Goal: Task Accomplishment & Management: Complete application form

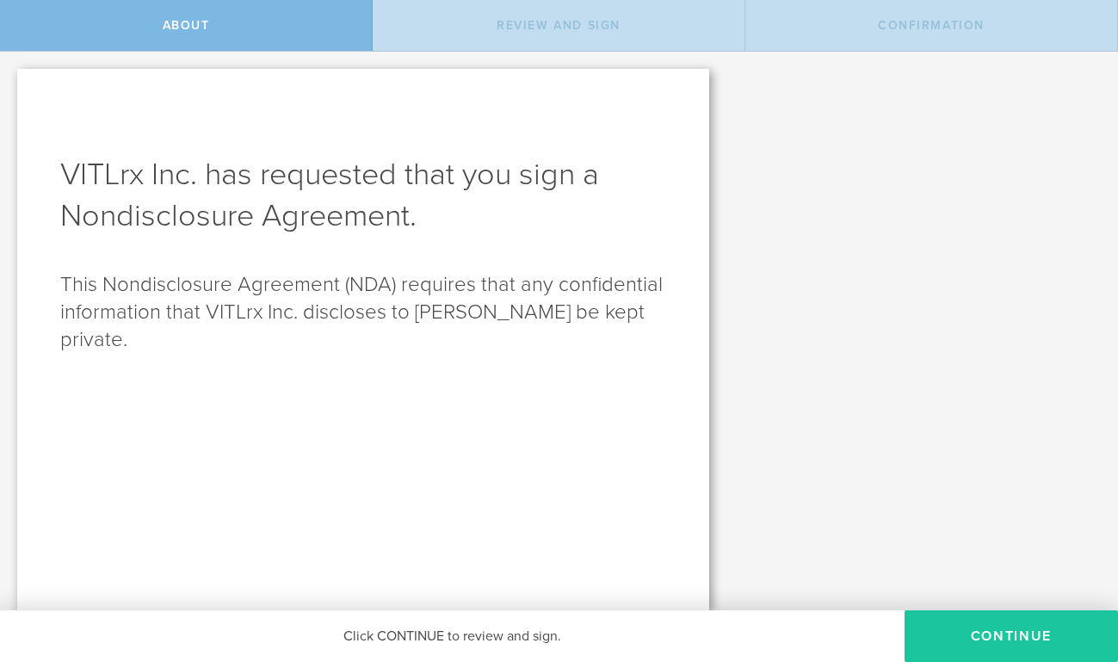
click at [994, 634] on button "Continue" at bounding box center [1011, 636] width 213 height 52
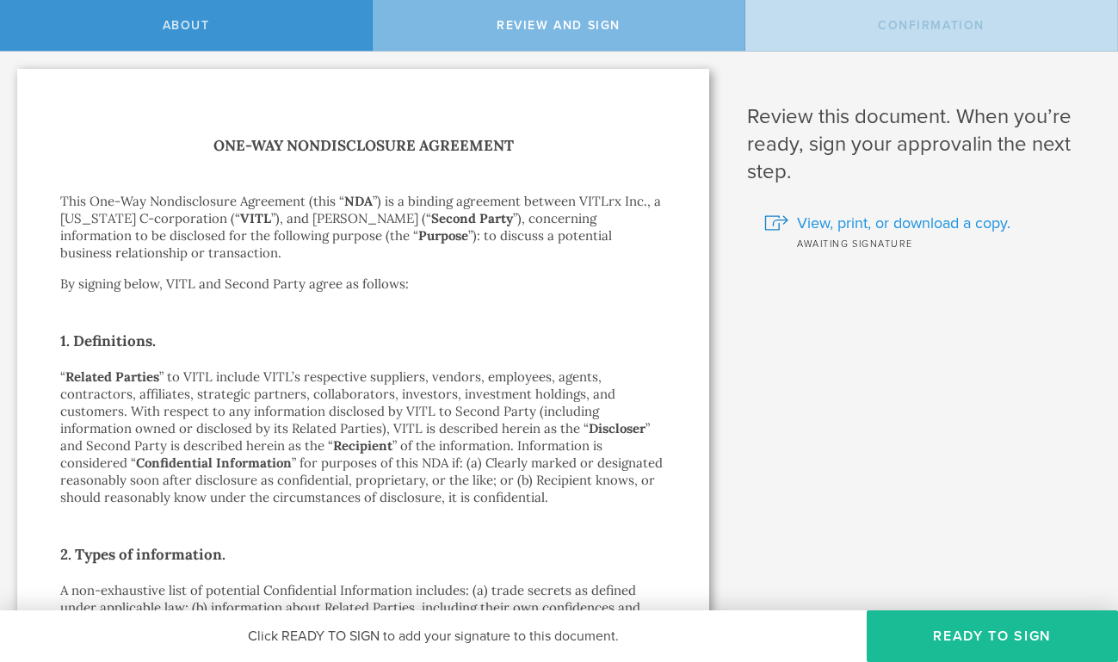
click at [869, 224] on span "View, print, or download a copy." at bounding box center [903, 223] width 213 height 22
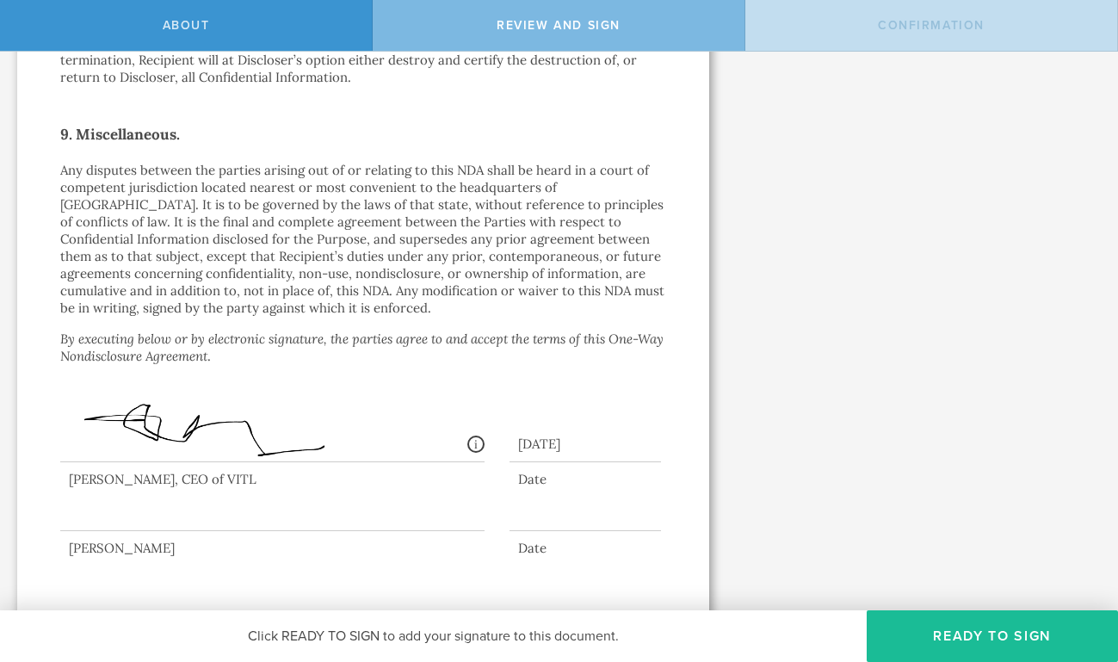
scroll to position [1598, 0]
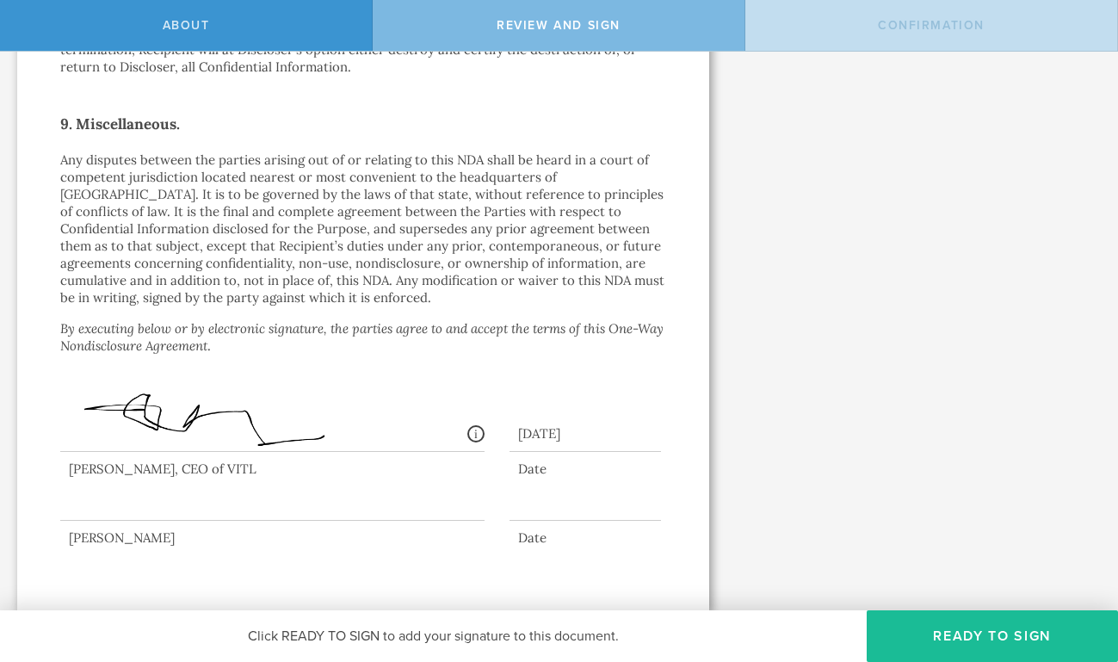
click at [213, 504] on div at bounding box center [272, 486] width 424 height 69
click at [244, 492] on div at bounding box center [272, 486] width 424 height 69
click at [964, 629] on button "Ready to Sign" at bounding box center [992, 636] width 251 height 52
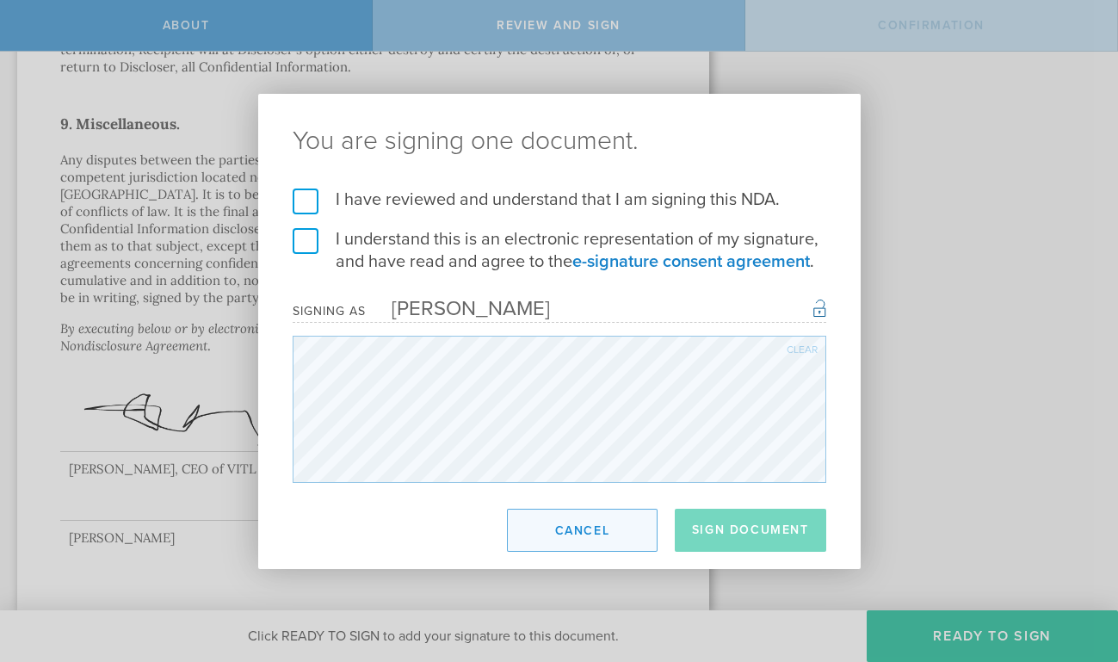
click at [641, 527] on div "You are signing one document. I have reviewed and understand that I am signing …" at bounding box center [559, 331] width 603 height 475
click at [303, 203] on label "I have reviewed and understand that I am signing this NDA." at bounding box center [560, 200] width 534 height 22
click at [0, 0] on input "I have reviewed and understand that I am signing this NDA." at bounding box center [0, 0] width 0 height 0
click at [306, 237] on label "I understand this is an electronic representation of my signature, and have rea…" at bounding box center [560, 250] width 534 height 45
click at [0, 0] on input "I understand this is an electronic representation of my signature, and have rea…" at bounding box center [0, 0] width 0 height 0
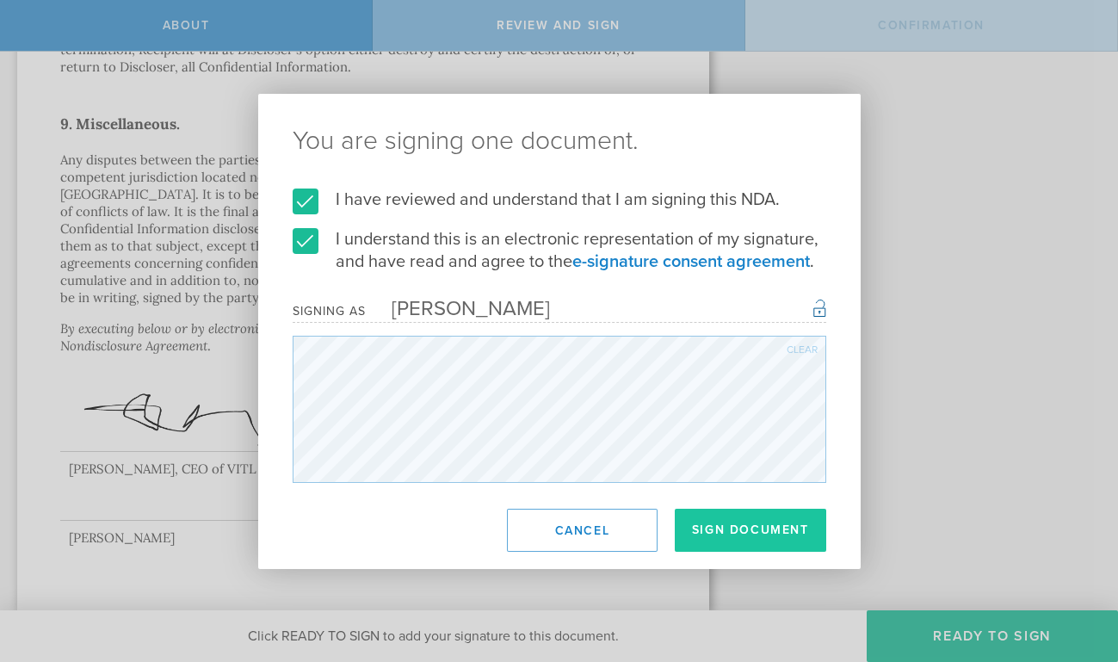
click at [735, 543] on button "Sign Document" at bounding box center [750, 530] width 151 height 43
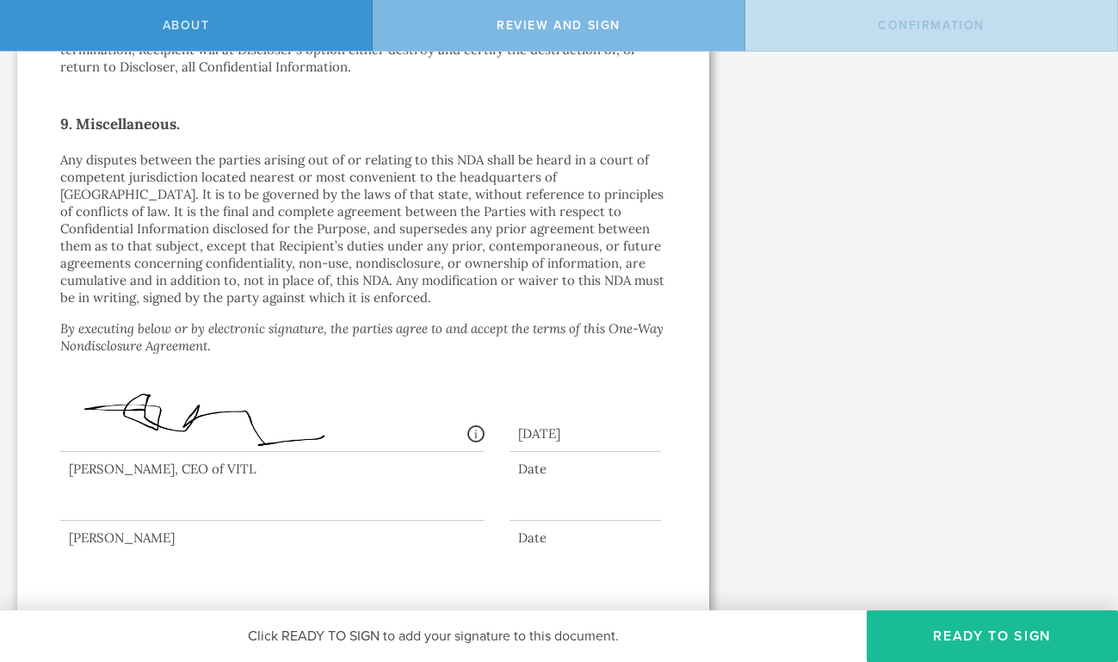
scroll to position [0, 0]
